Goal: Task Accomplishment & Management: Use online tool/utility

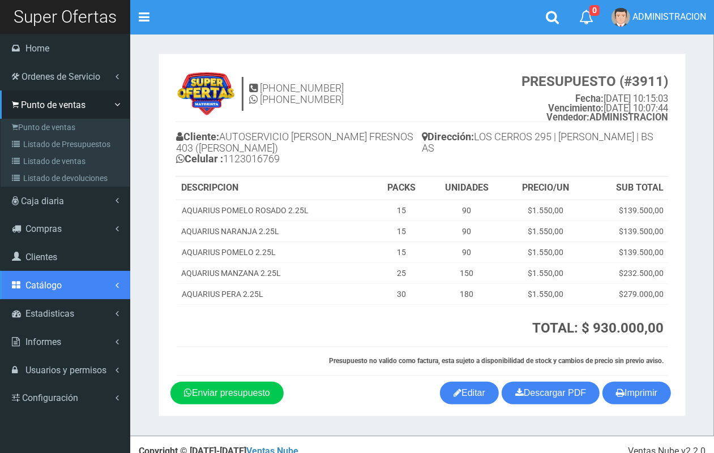
click at [59, 287] on span "Catálogo" at bounding box center [43, 285] width 36 height 11
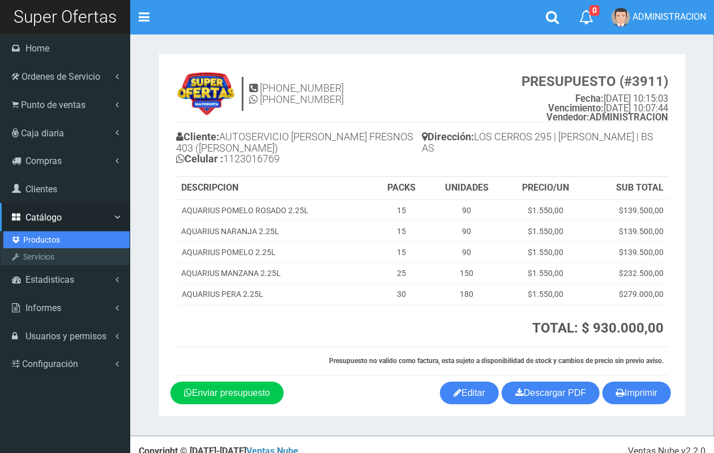
click at [41, 235] on link "Productos" at bounding box center [66, 239] width 126 height 17
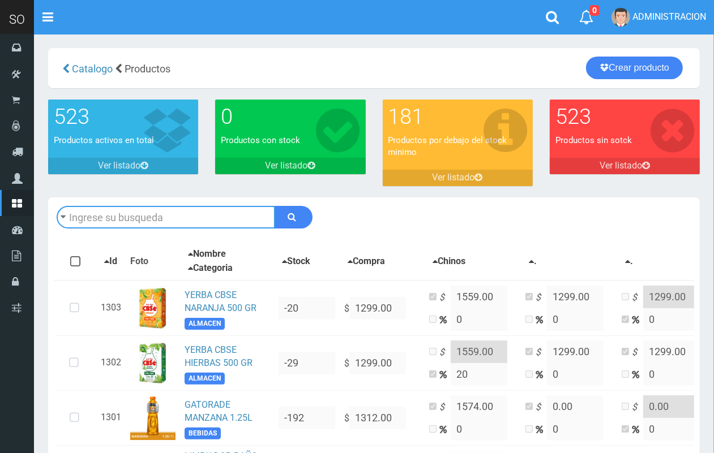
click at [247, 207] on input "text" at bounding box center [166, 217] width 218 height 23
click at [248, 220] on input "text" at bounding box center [166, 217] width 218 height 23
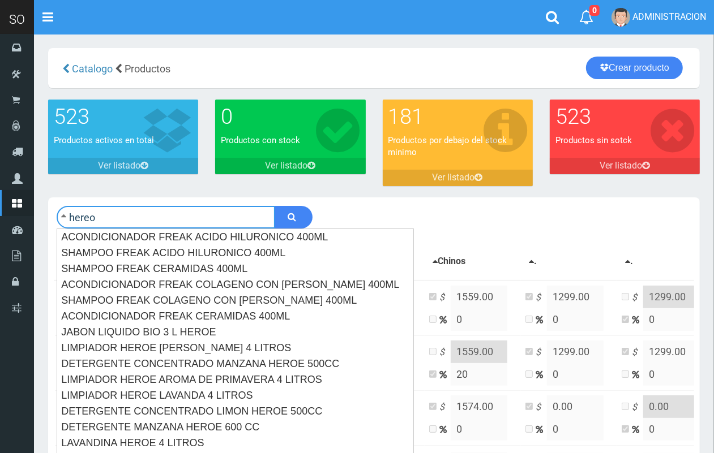
type input "hereo"
click at [274, 206] on button "submit" at bounding box center [293, 217] width 38 height 23
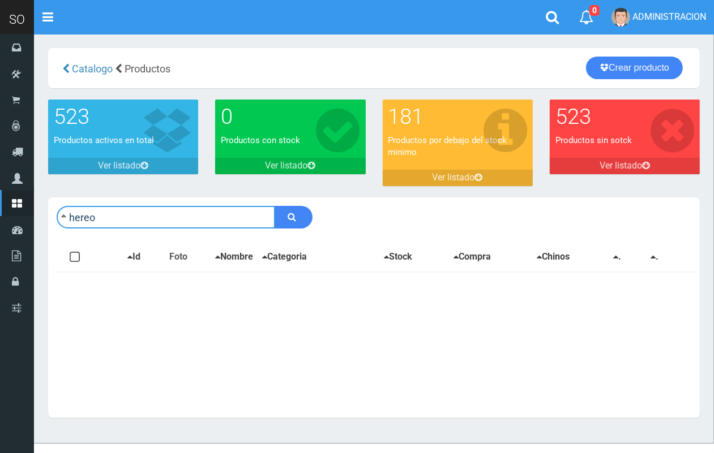
drag, startPoint x: 116, startPoint y: 221, endPoint x: 85, endPoint y: 216, distance: 31.6
click at [85, 216] on input "hereo" at bounding box center [166, 217] width 218 height 23
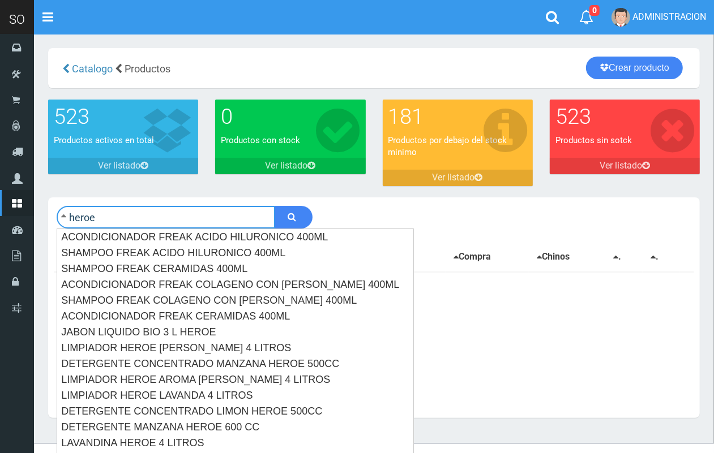
type input "heroe"
click at [274, 206] on button "submit" at bounding box center [293, 217] width 38 height 23
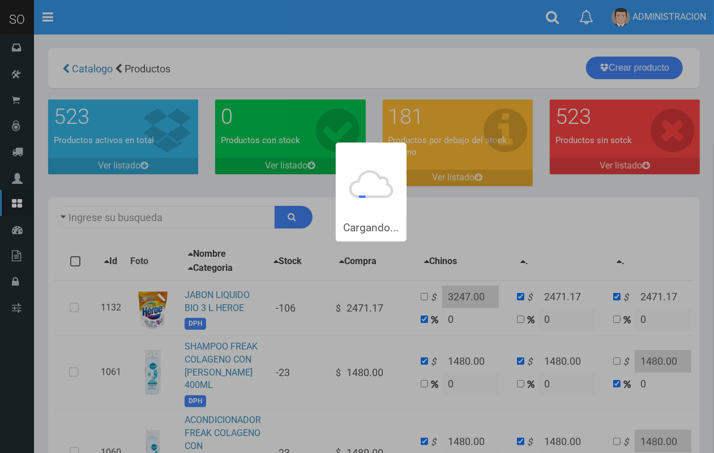
type input "heroe"
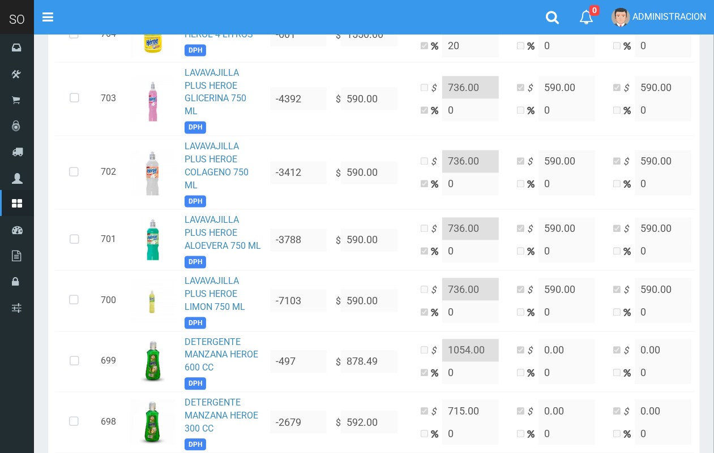
scroll to position [1398, 0]
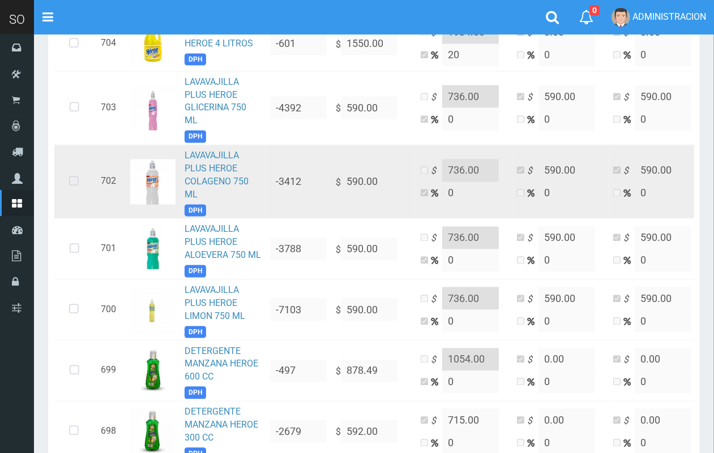
click at [76, 174] on icon at bounding box center [74, 182] width 30 height 37
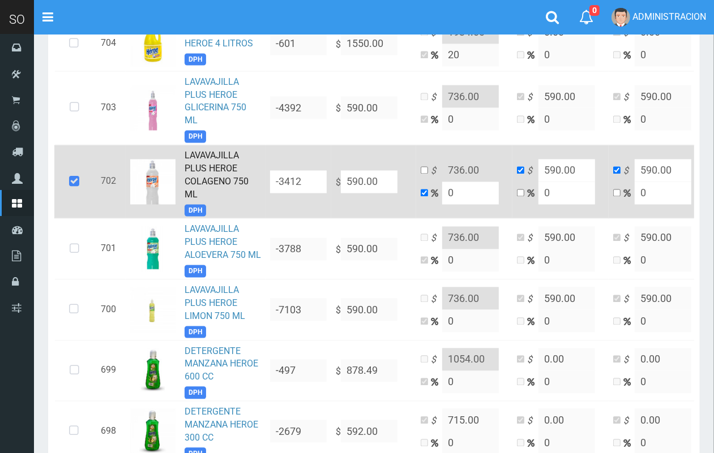
drag, startPoint x: 462, startPoint y: 191, endPoint x: 436, endPoint y: 191, distance: 26.6
click at [436, 191] on td "$ 736.00 0" at bounding box center [464, 182] width 96 height 74
type input "2"
type input "601.8"
type input "20"
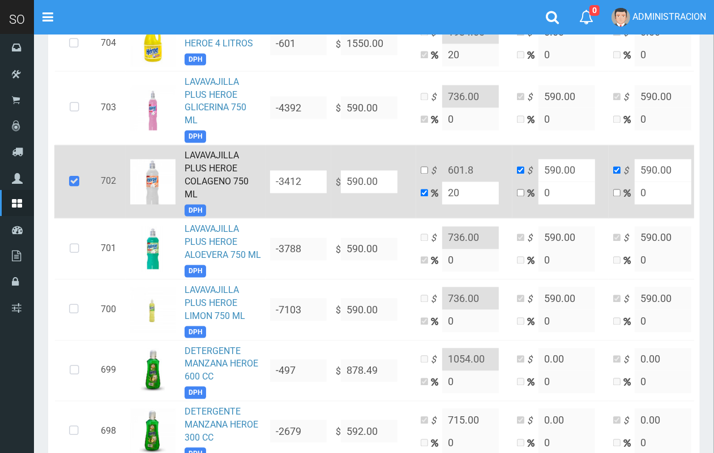
type input "708"
type input "20"
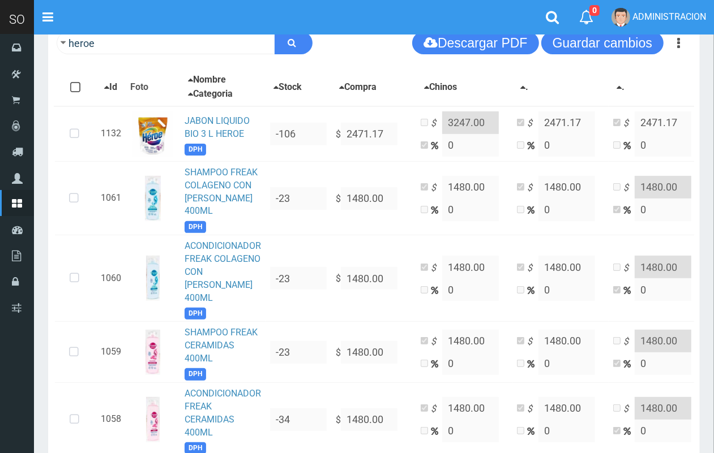
scroll to position [123, 0]
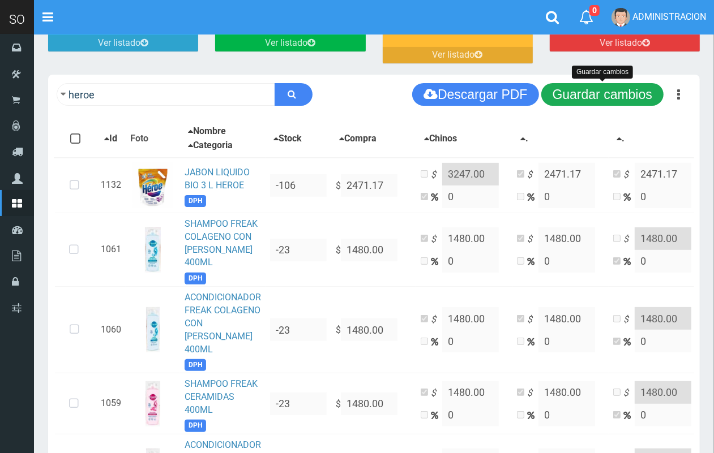
click at [600, 84] on button "Guardar cambios" at bounding box center [602, 94] width 122 height 23
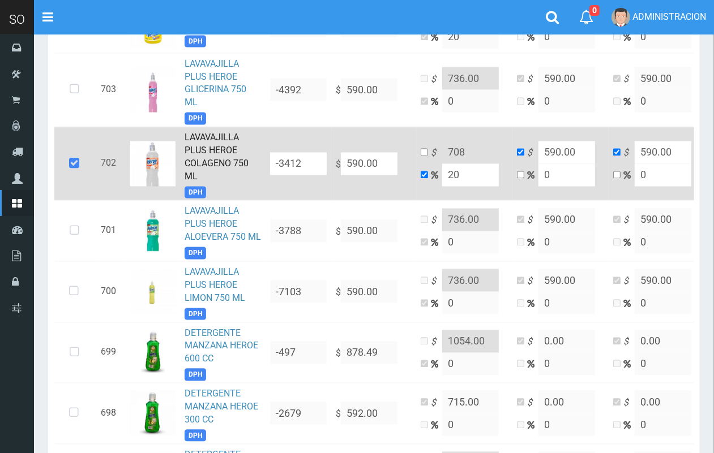
scroll to position [1398, 0]
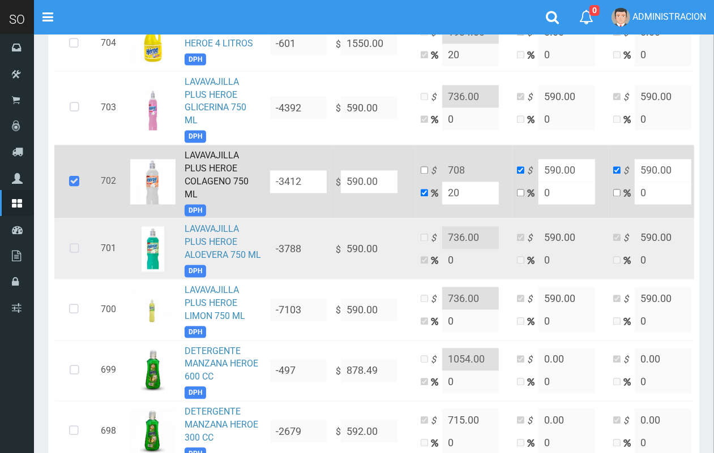
click at [87, 244] on icon at bounding box center [74, 249] width 30 height 37
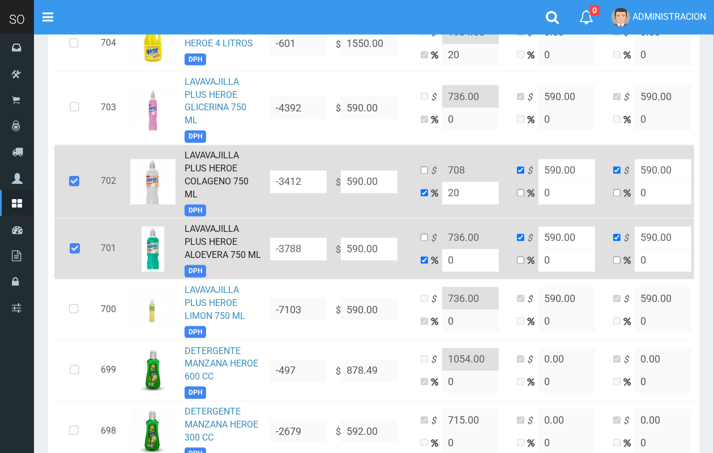
click at [423, 259] on td "$ 736.00 0" at bounding box center [464, 249] width 96 height 61
type input "2"
type input "601.8"
type input "20"
type input "708"
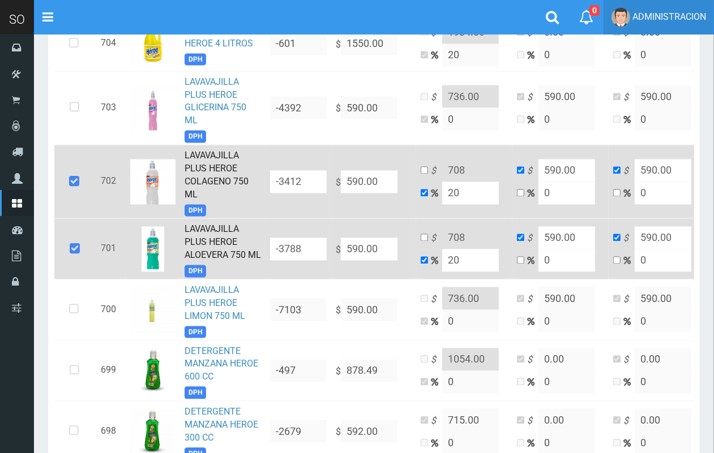
type input "20"
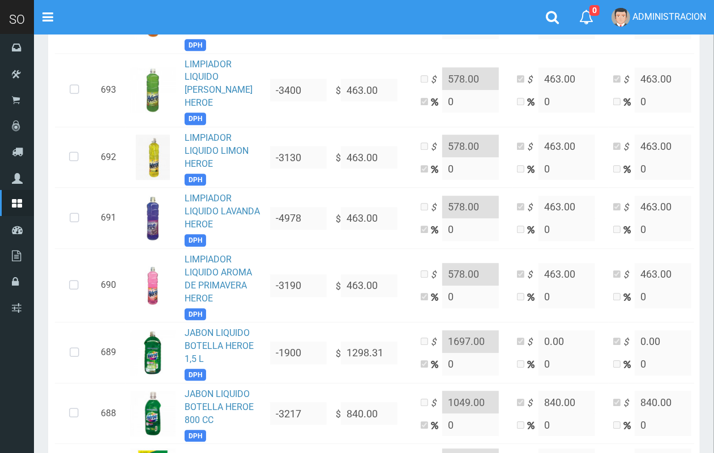
scroll to position [2055, 0]
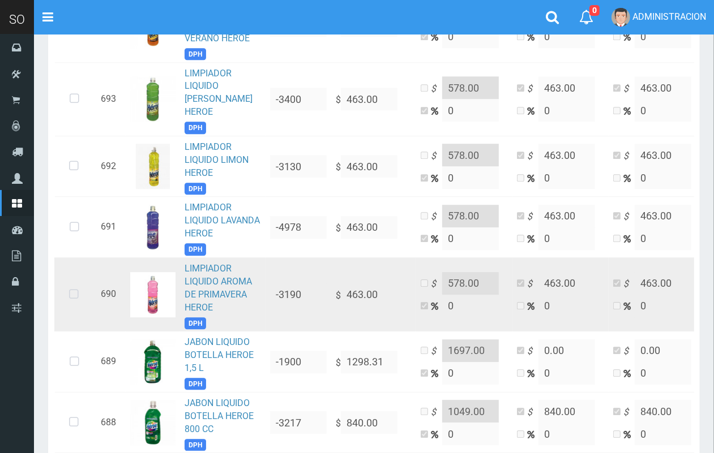
click at [78, 287] on icon at bounding box center [74, 294] width 30 height 37
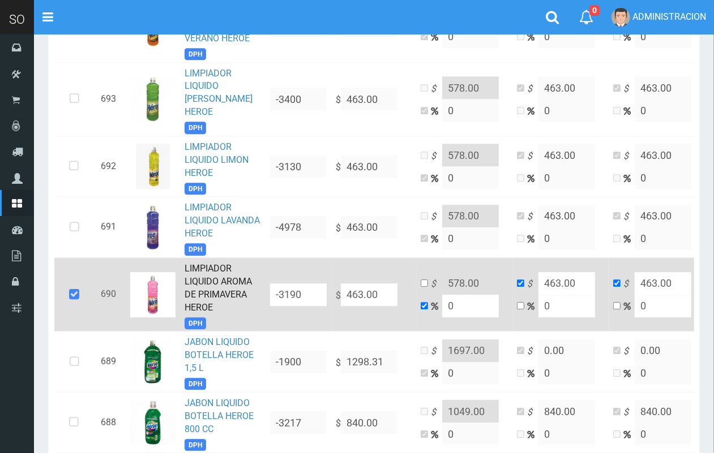
drag, startPoint x: 465, startPoint y: 290, endPoint x: 443, endPoint y: 287, distance: 21.8
click at [443, 295] on input "0" at bounding box center [470, 306] width 57 height 23
type input "2"
type input "472.26"
type input "20"
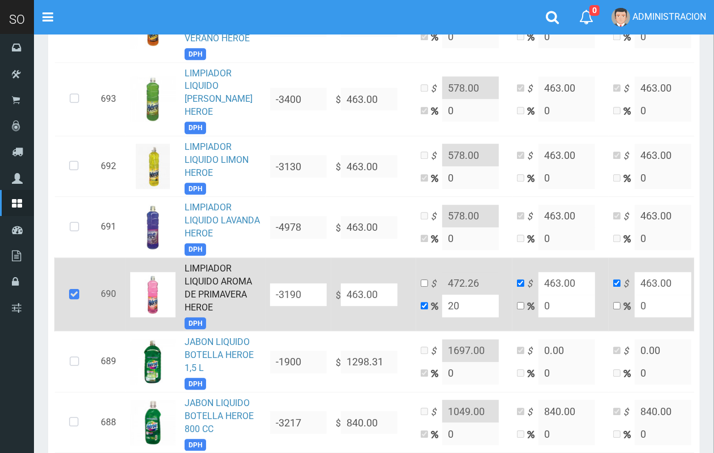
type input "555.6"
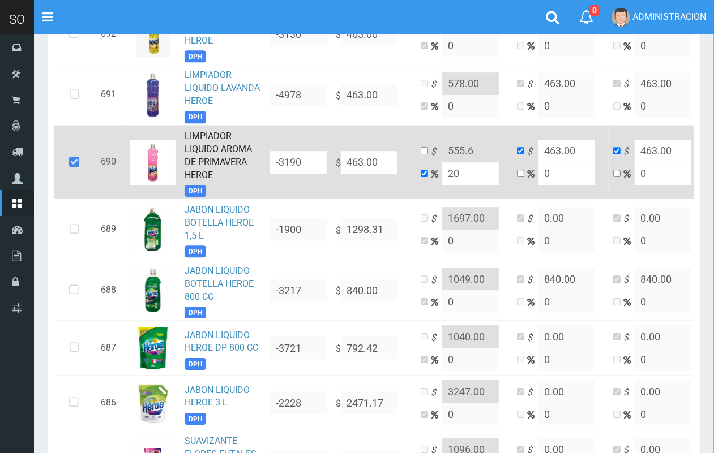
scroll to position [2168, 0]
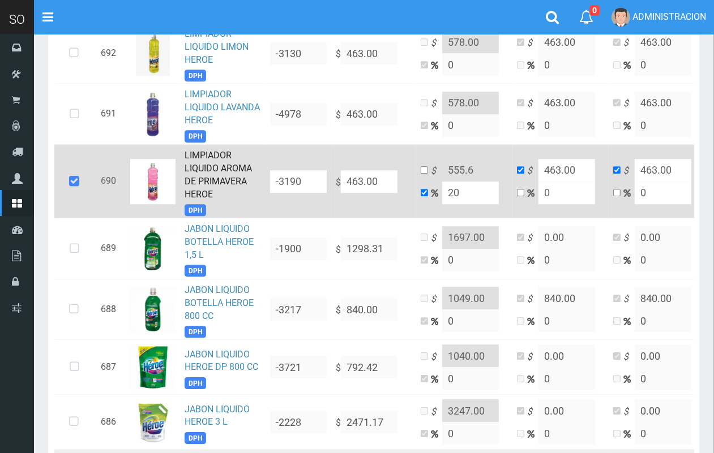
type input "20"
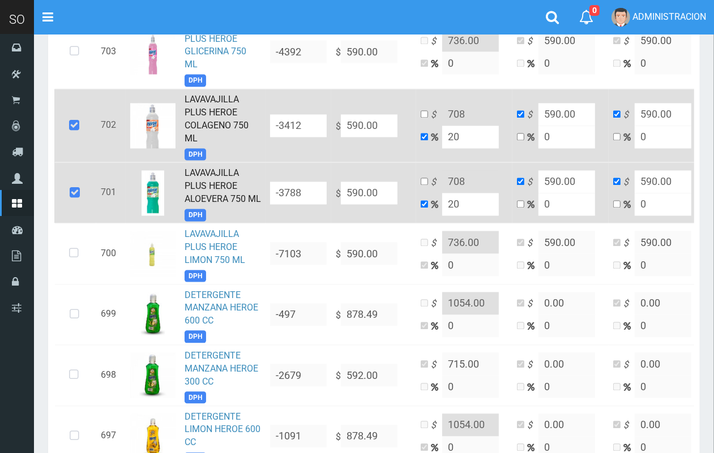
scroll to position [1464, 0]
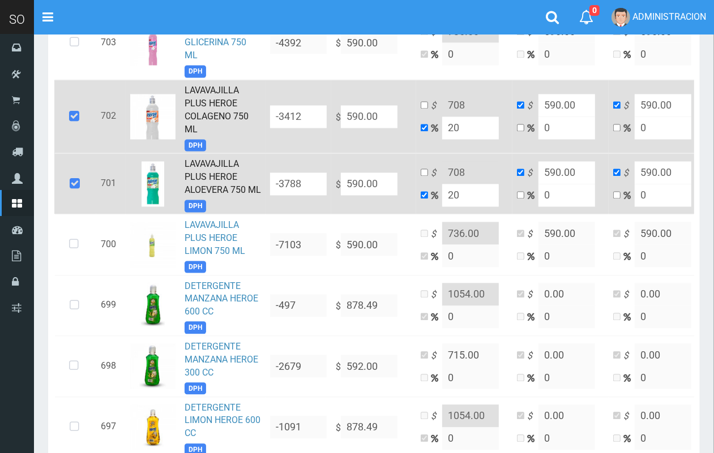
click at [451, 187] on input "20" at bounding box center [470, 195] width 57 height 23
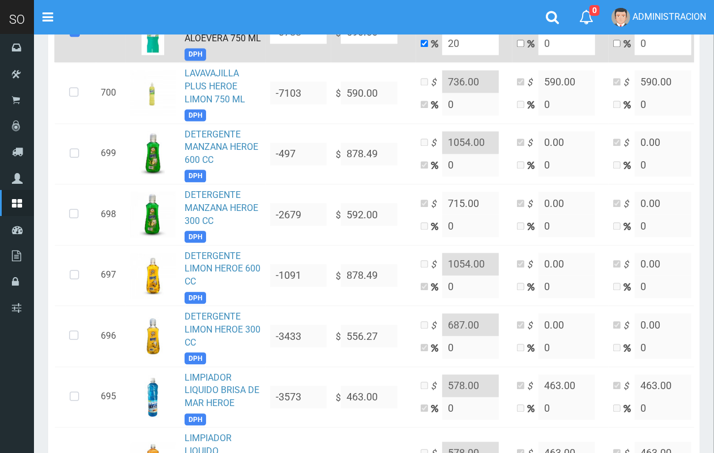
scroll to position [1842, 0]
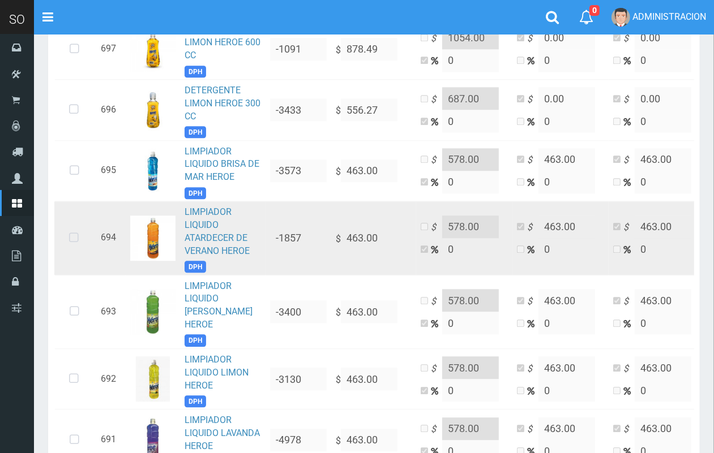
click at [71, 235] on icon at bounding box center [74, 238] width 30 height 37
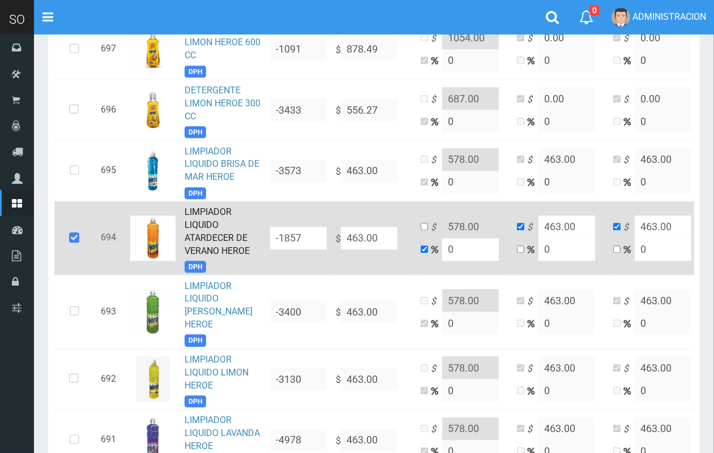
drag, startPoint x: 456, startPoint y: 247, endPoint x: 430, endPoint y: 247, distance: 25.5
click at [430, 247] on td "$ 578.00 0" at bounding box center [464, 238] width 96 height 74
type input "2"
type input "472.26"
type input "20"
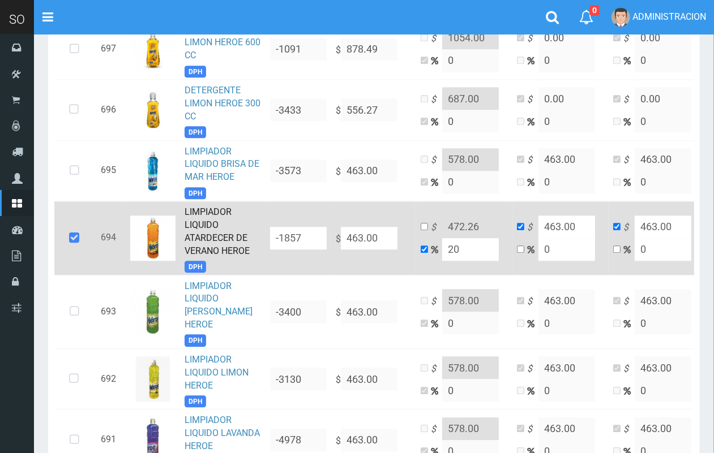
type input "555.6"
drag, startPoint x: 479, startPoint y: 239, endPoint x: 426, endPoint y: 251, distance: 54.0
click at [426, 251] on td "$ 555.6 20" at bounding box center [464, 238] width 96 height 74
type input "20"
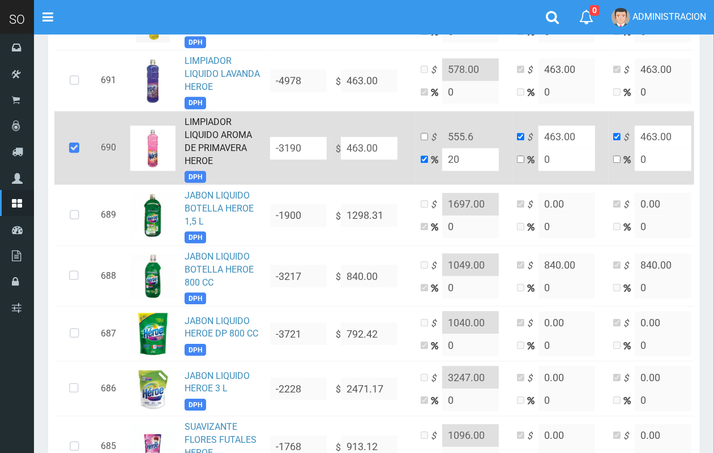
scroll to position [2215, 0]
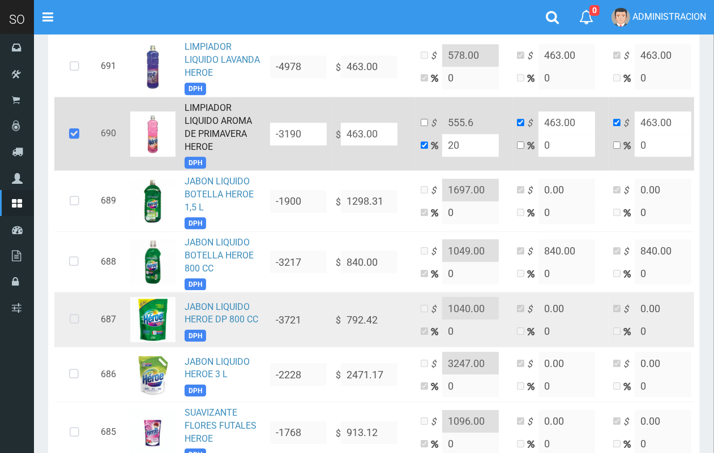
drag, startPoint x: 69, startPoint y: 306, endPoint x: 484, endPoint y: 307, distance: 414.8
click at [71, 306] on icon at bounding box center [74, 319] width 30 height 37
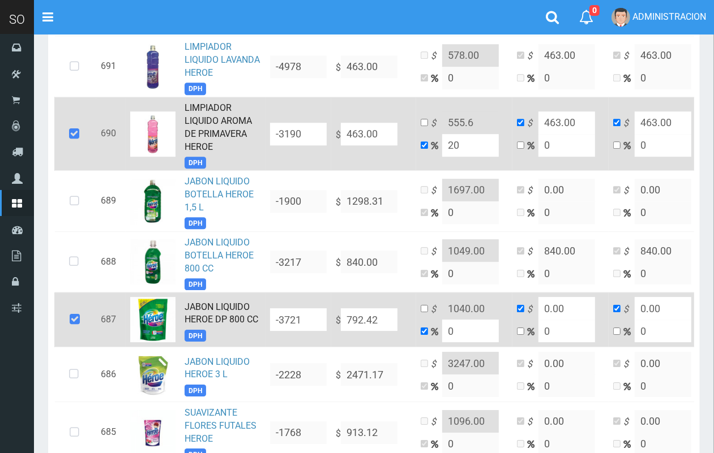
drag, startPoint x: 466, startPoint y: 312, endPoint x: 439, endPoint y: 312, distance: 26.6
click at [439, 312] on td "$ 1040.00 0" at bounding box center [464, 320] width 96 height 55
type input "2"
type input "808.2683999999999"
type input "20"
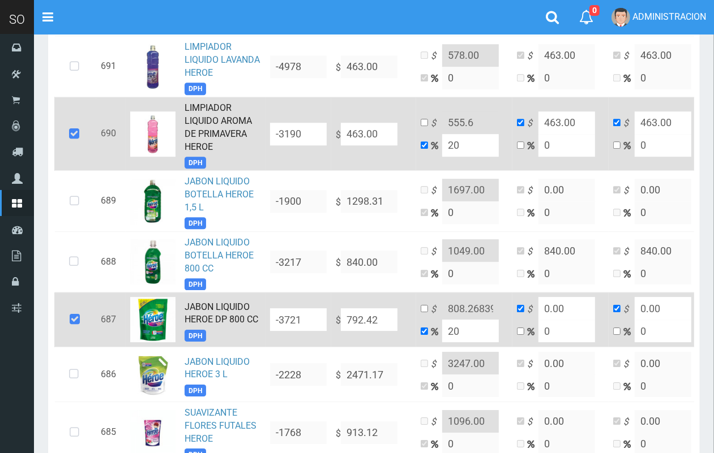
type input "950.904"
type input "20"
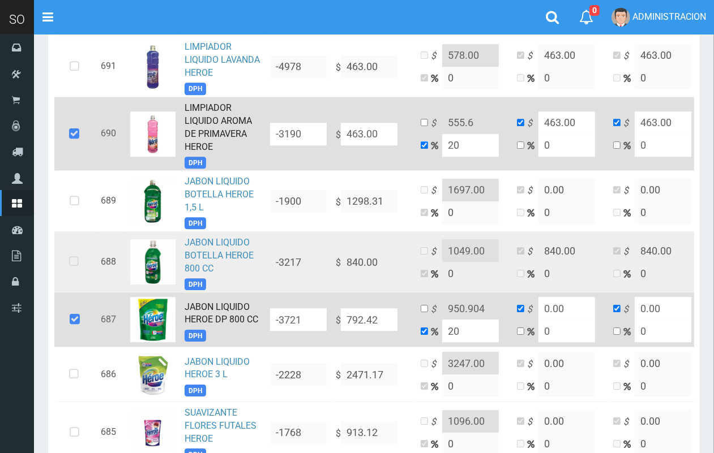
click at [79, 251] on icon at bounding box center [74, 261] width 30 height 37
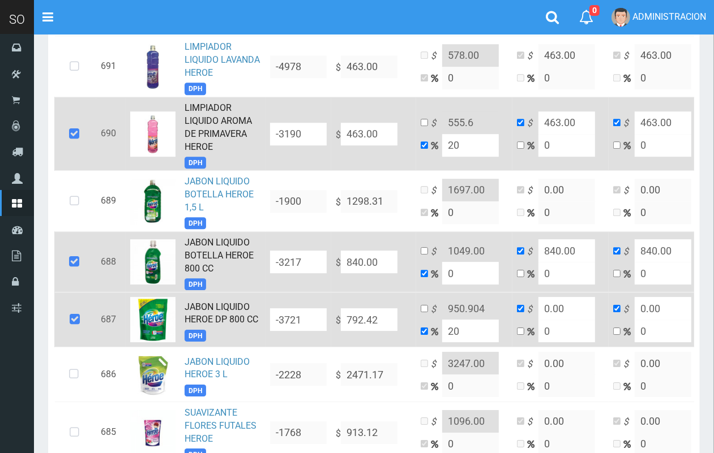
drag, startPoint x: 458, startPoint y: 256, endPoint x: 443, endPoint y: 255, distance: 15.9
click at [443, 262] on input "0" at bounding box center [470, 273] width 57 height 23
type input "2"
type input "856.8"
type input "20"
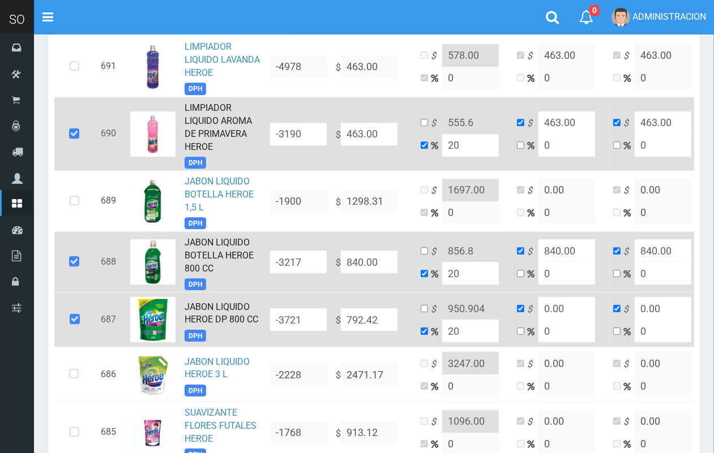
type input "1008"
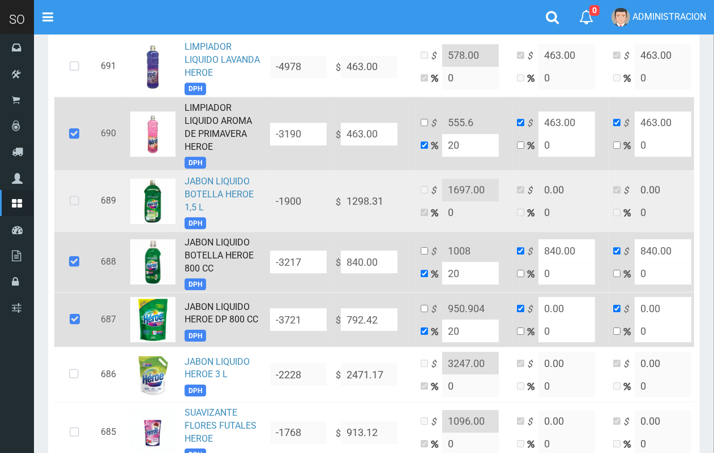
type input "20"
click at [70, 187] on icon at bounding box center [74, 201] width 30 height 37
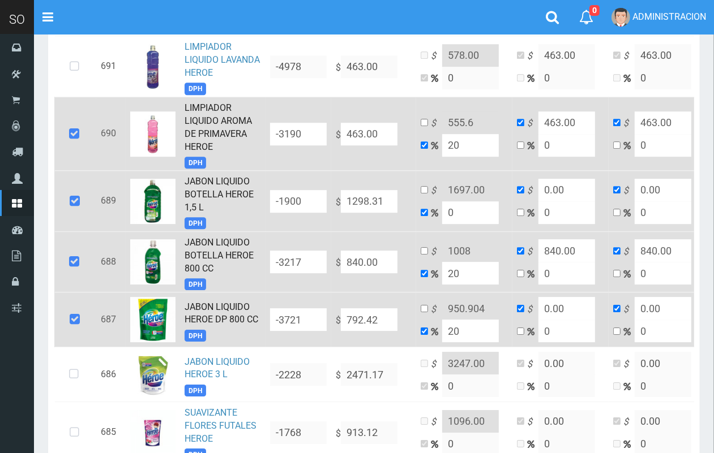
drag, startPoint x: 467, startPoint y: 191, endPoint x: 437, endPoint y: 191, distance: 29.4
click at [437, 191] on td "$ 1697.00 0" at bounding box center [464, 201] width 96 height 61
type input "2"
type input "1324.2762"
type input "20"
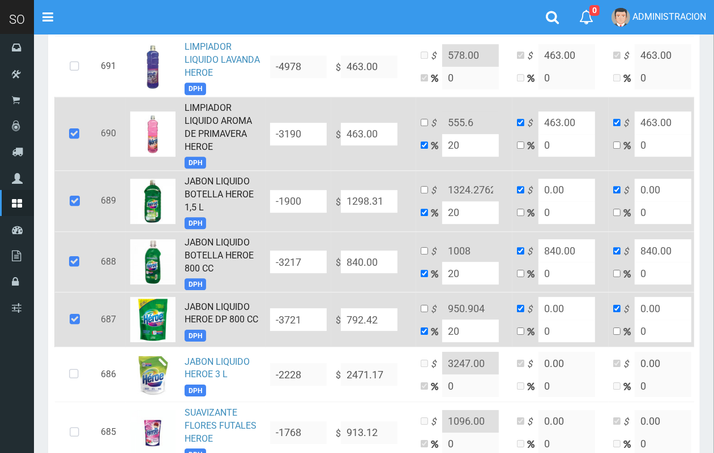
type input "1557.972"
type input "20"
click at [469, 201] on input "20" at bounding box center [470, 212] width 57 height 23
drag, startPoint x: 457, startPoint y: 122, endPoint x: 440, endPoint y: 123, distance: 16.4
click at [440, 123] on td "$ 555.6 20" at bounding box center [464, 134] width 96 height 74
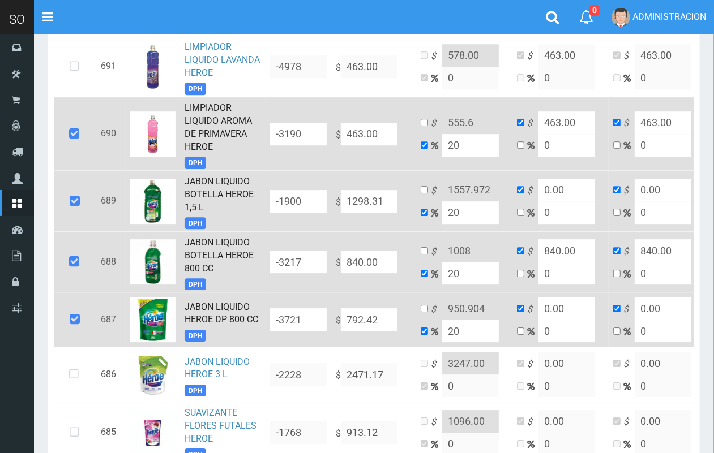
type input "2"
type input "472.26"
type input "20"
type input "555.6"
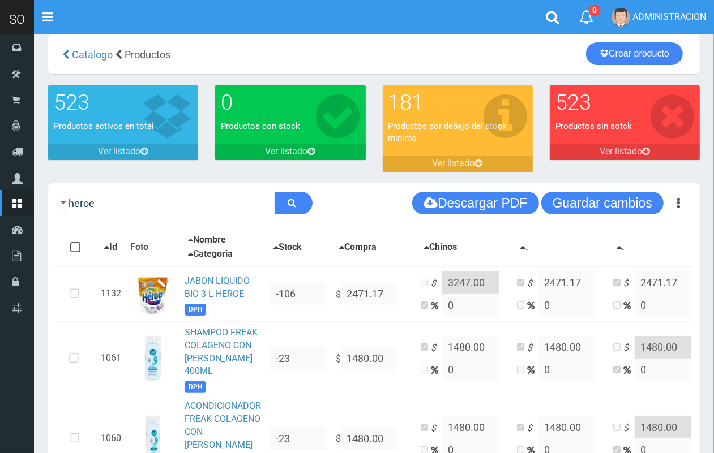
scroll to position [0, 0]
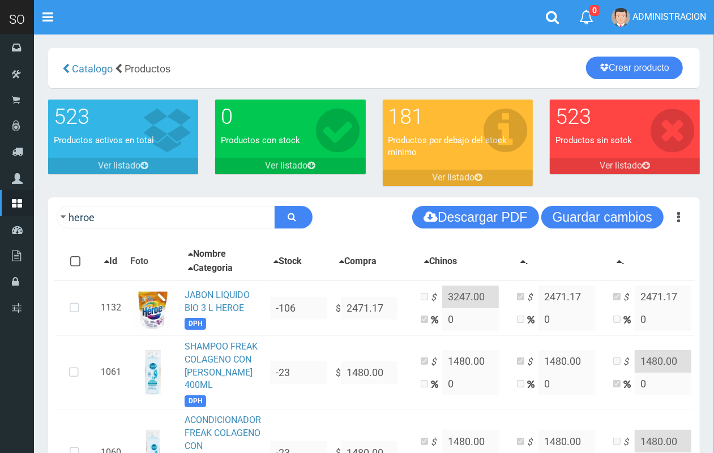
click at [561, 230] on div "heroe Descargar PDF Guardar cambios Guardar cambios 150" at bounding box center [373, 217] width 651 height 40
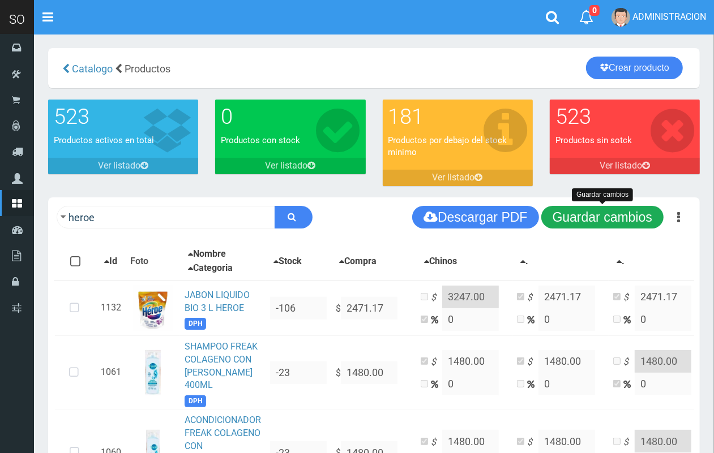
click at [566, 218] on button "Guardar cambios" at bounding box center [602, 217] width 122 height 23
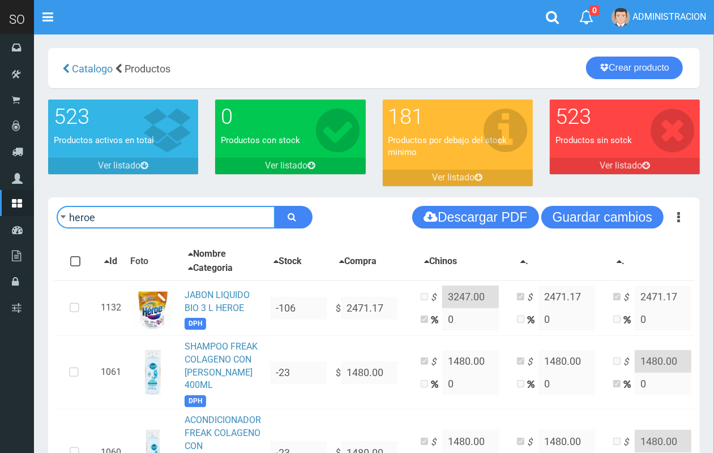
drag, startPoint x: 193, startPoint y: 218, endPoint x: 37, endPoint y: 218, distance: 155.6
type input "rexona"
click at [274, 206] on button "submit" at bounding box center [293, 217] width 38 height 23
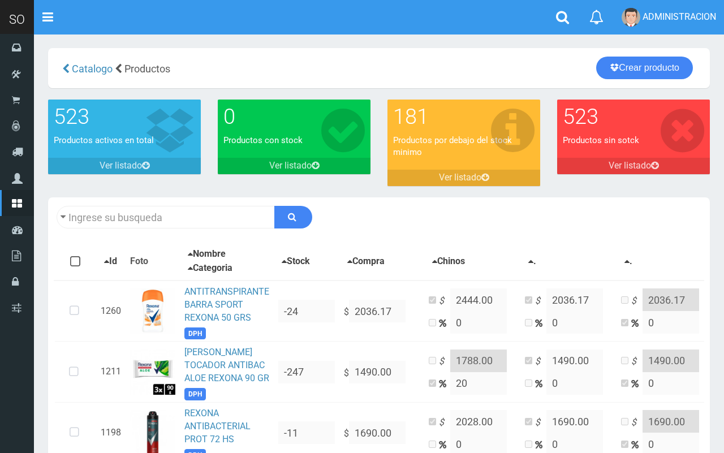
type input "rexona"
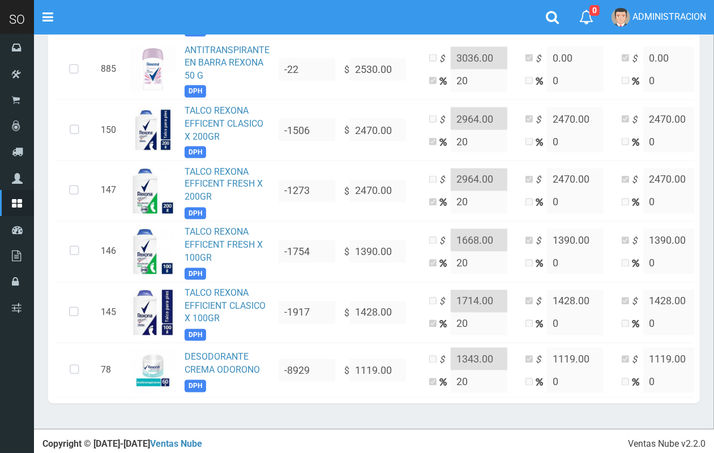
scroll to position [1266, 0]
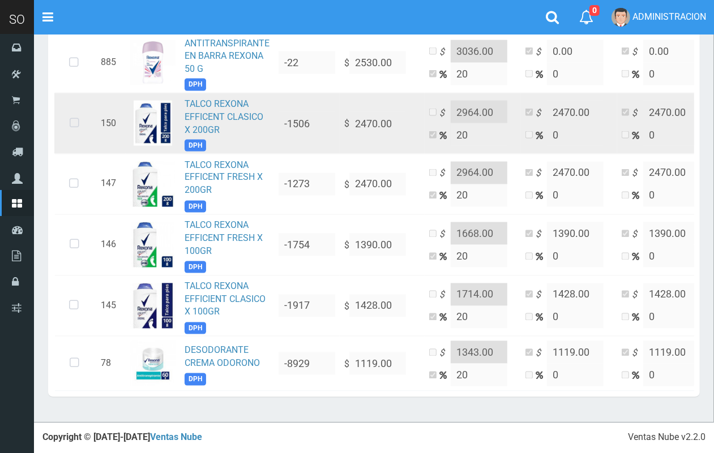
click at [80, 114] on icon at bounding box center [74, 123] width 30 height 37
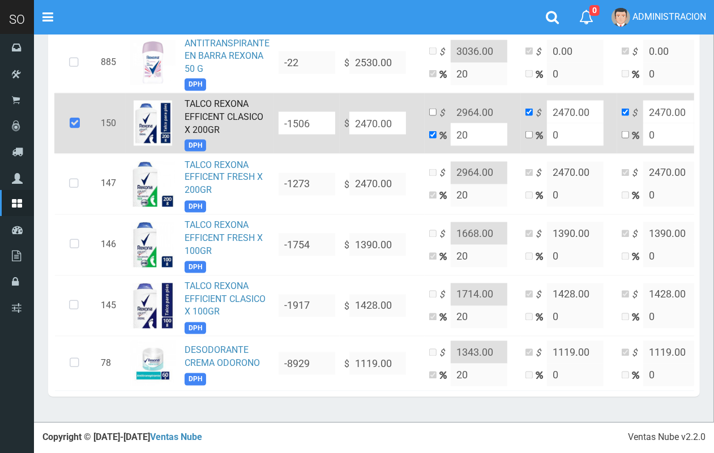
drag, startPoint x: 490, startPoint y: 126, endPoint x: 452, endPoint y: 126, distance: 38.5
click at [452, 126] on input "20" at bounding box center [478, 134] width 57 height 23
type input "2"
type input "2519.4"
type input "20"
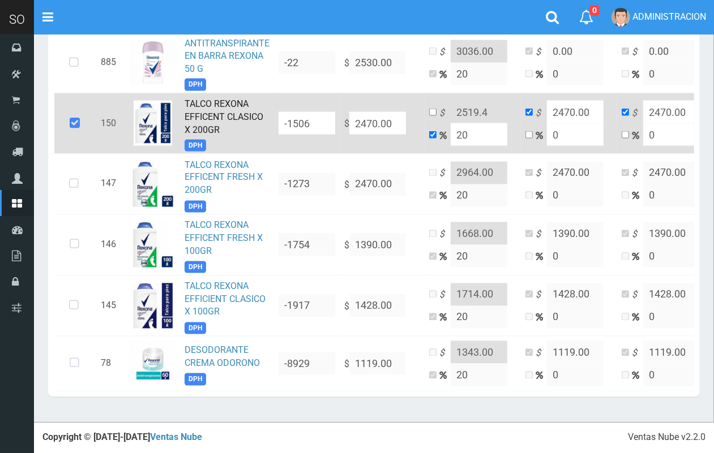
type input "2964"
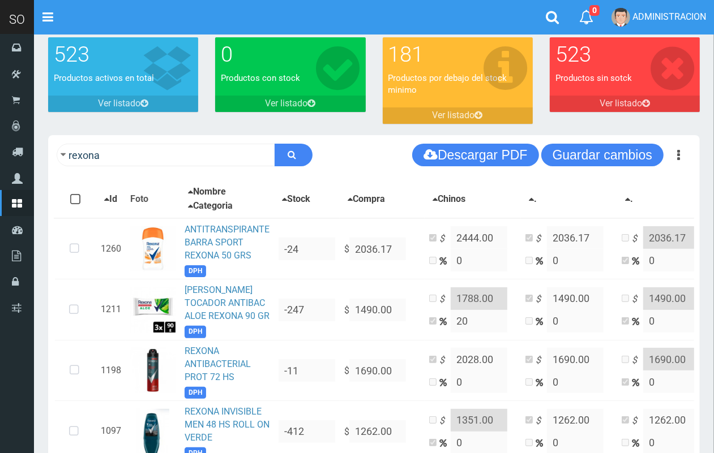
scroll to position [0, 0]
